Goal: Task Accomplishment & Management: Use online tool/utility

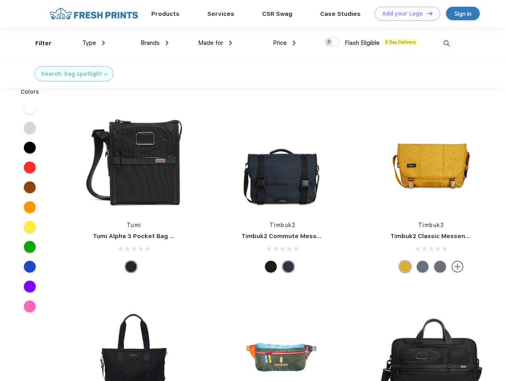
click at [404, 13] on link "Add your Logo Design Tool" at bounding box center [407, 14] width 66 height 14
click at [0, 0] on div "Design Tool" at bounding box center [0, 0] width 0 height 0
click at [426, 13] on link "Add your Logo Design Tool" at bounding box center [407, 14] width 66 height 14
click at [38, 43] on div "Filter" at bounding box center [43, 43] width 16 height 9
click at [94, 43] on span "Type" at bounding box center [89, 42] width 14 height 7
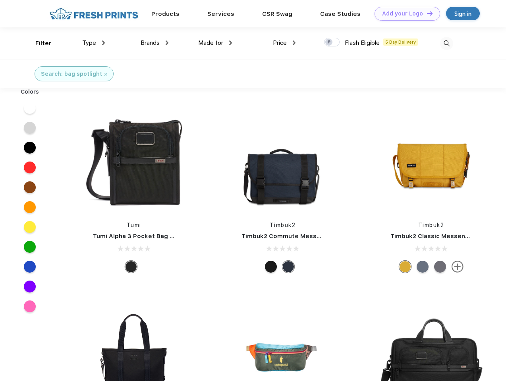
click at [154, 43] on span "Brands" at bounding box center [150, 42] width 19 height 7
click at [215, 43] on span "Made for" at bounding box center [210, 42] width 25 height 7
click at [284, 43] on span "Price" at bounding box center [280, 42] width 14 height 7
click at [332, 42] on div at bounding box center [331, 42] width 15 height 9
click at [329, 42] on input "checkbox" at bounding box center [326, 39] width 5 height 5
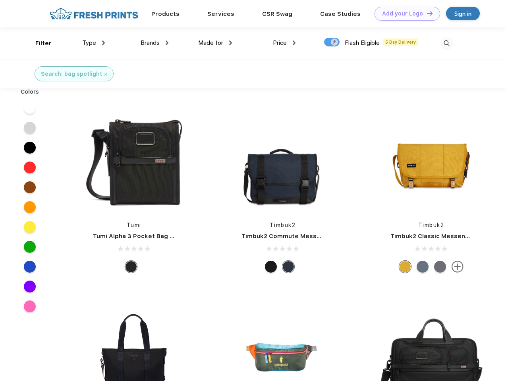
click at [446, 43] on img at bounding box center [446, 43] width 13 height 13
